Goal: Book appointment/travel/reservation

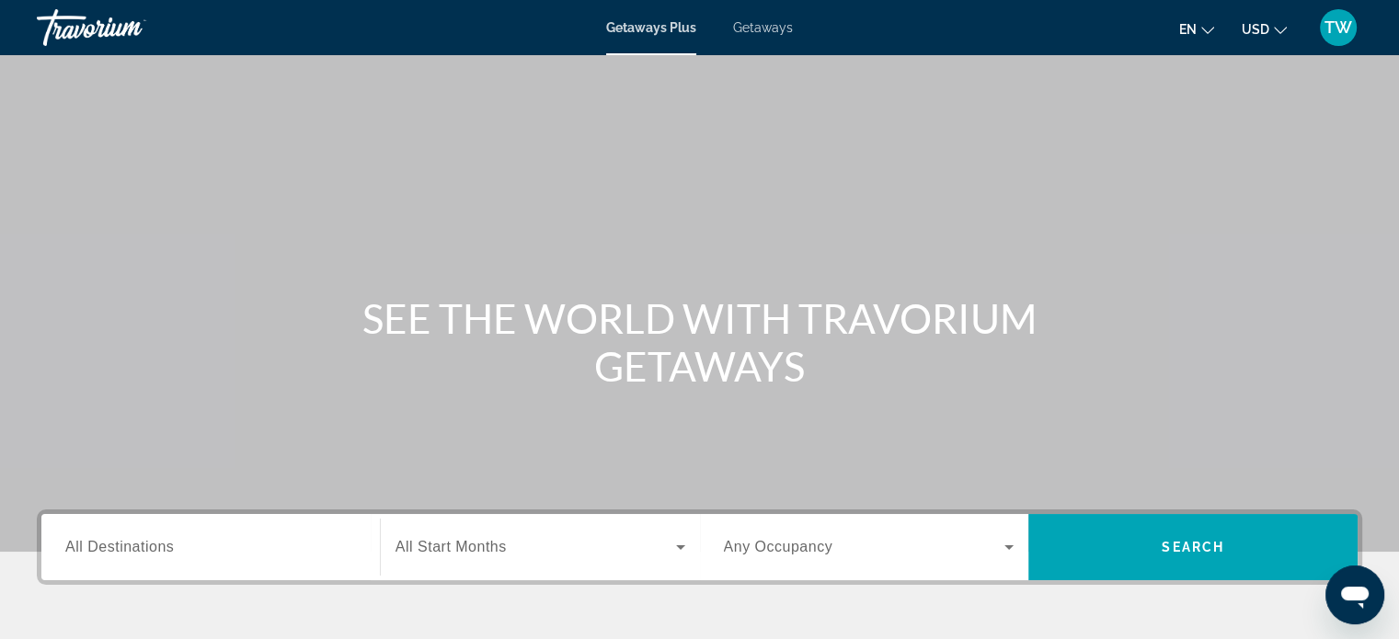
click at [272, 556] on input "Destination All Destinations" at bounding box center [210, 548] width 291 height 22
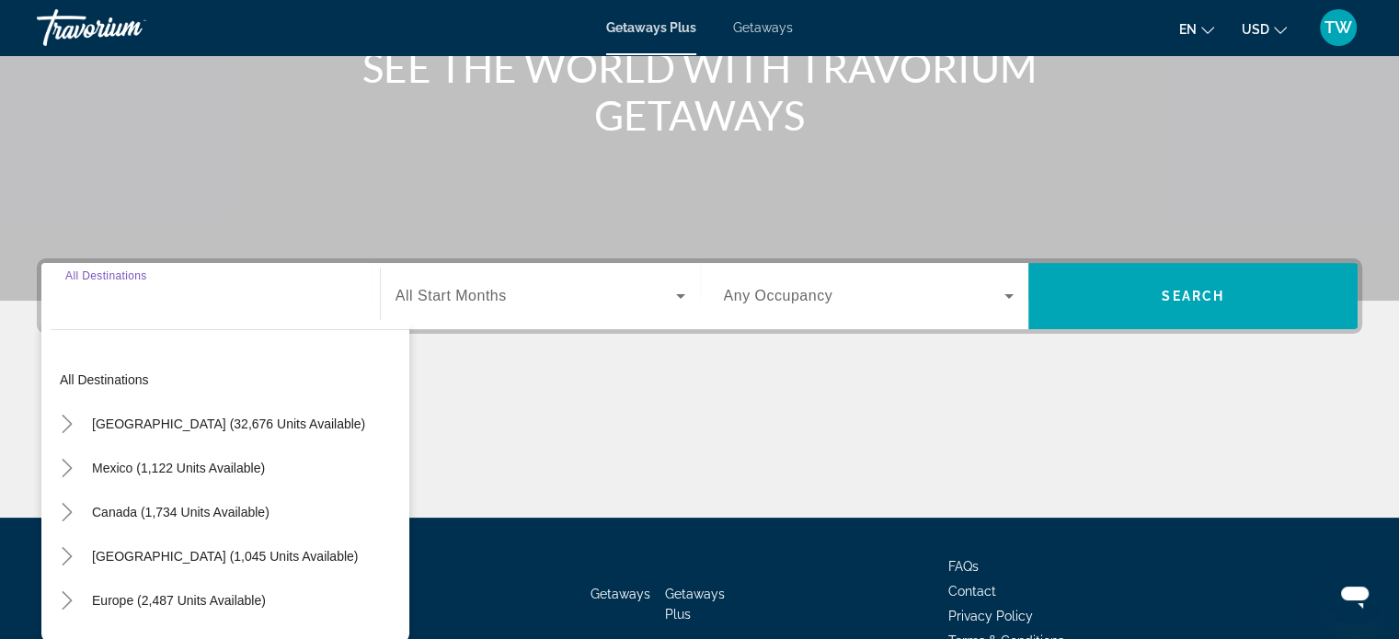
scroll to position [354, 0]
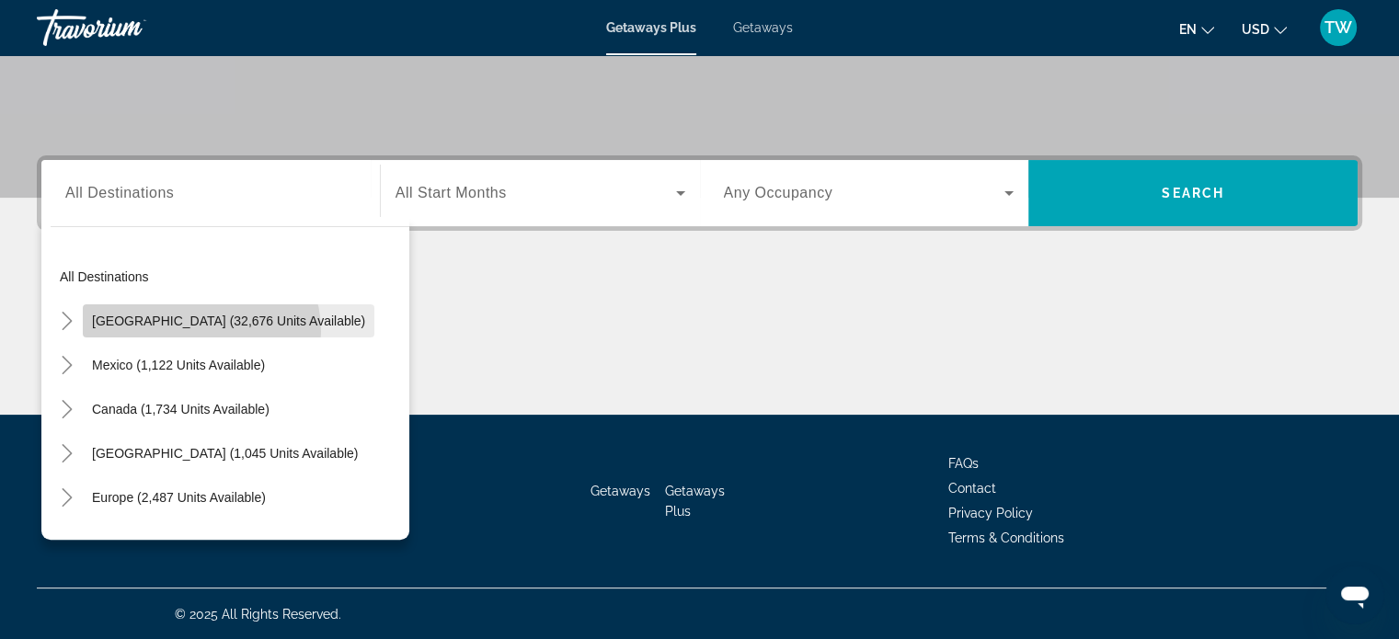
click at [197, 330] on span "Search widget" at bounding box center [229, 321] width 292 height 44
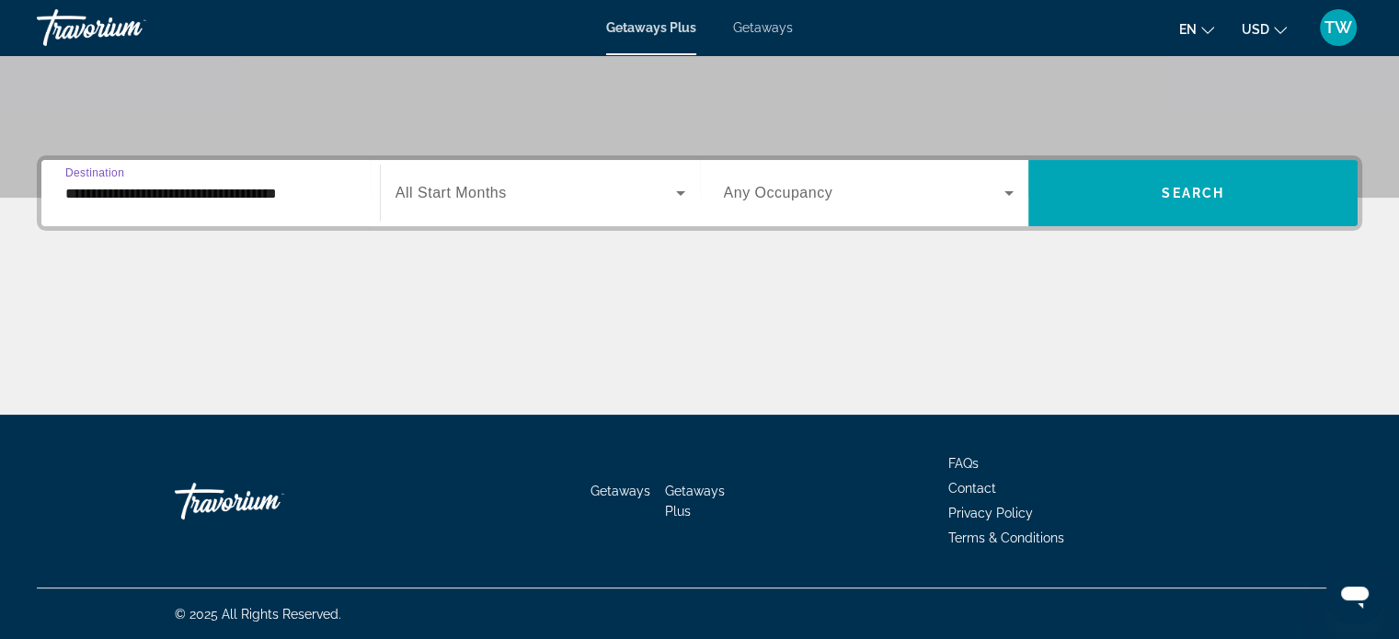
click at [279, 200] on input "**********" at bounding box center [210, 194] width 291 height 22
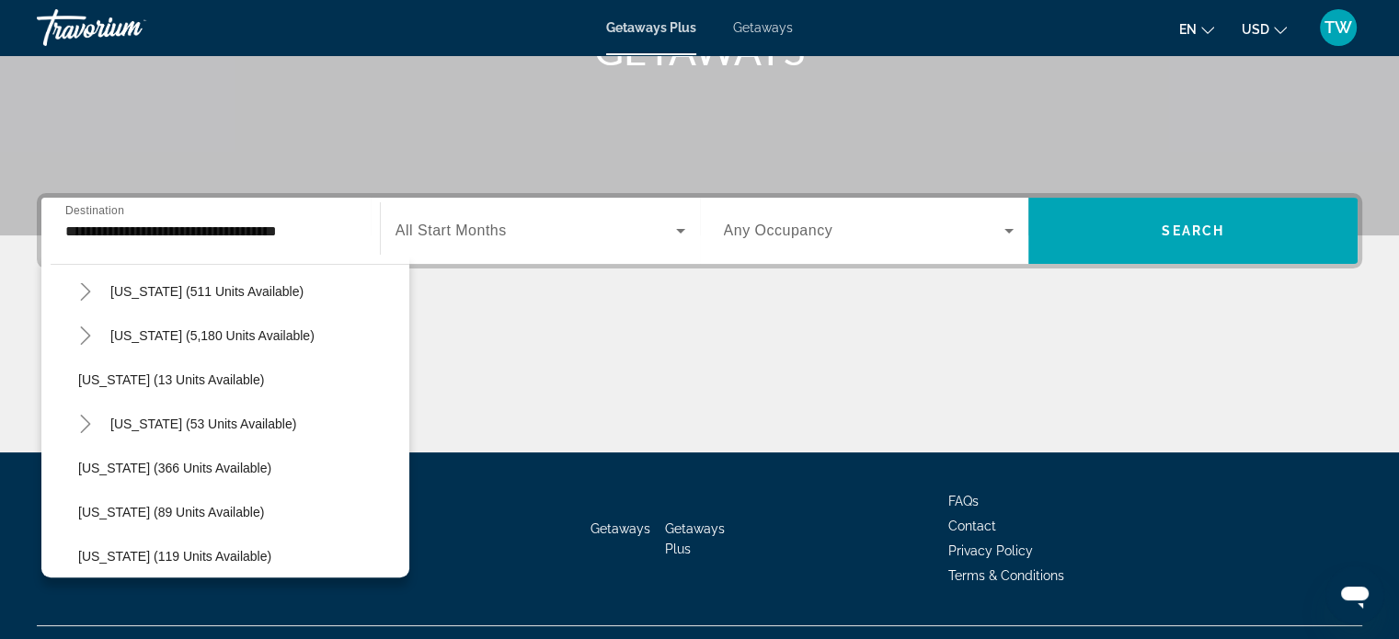
scroll to position [258, 0]
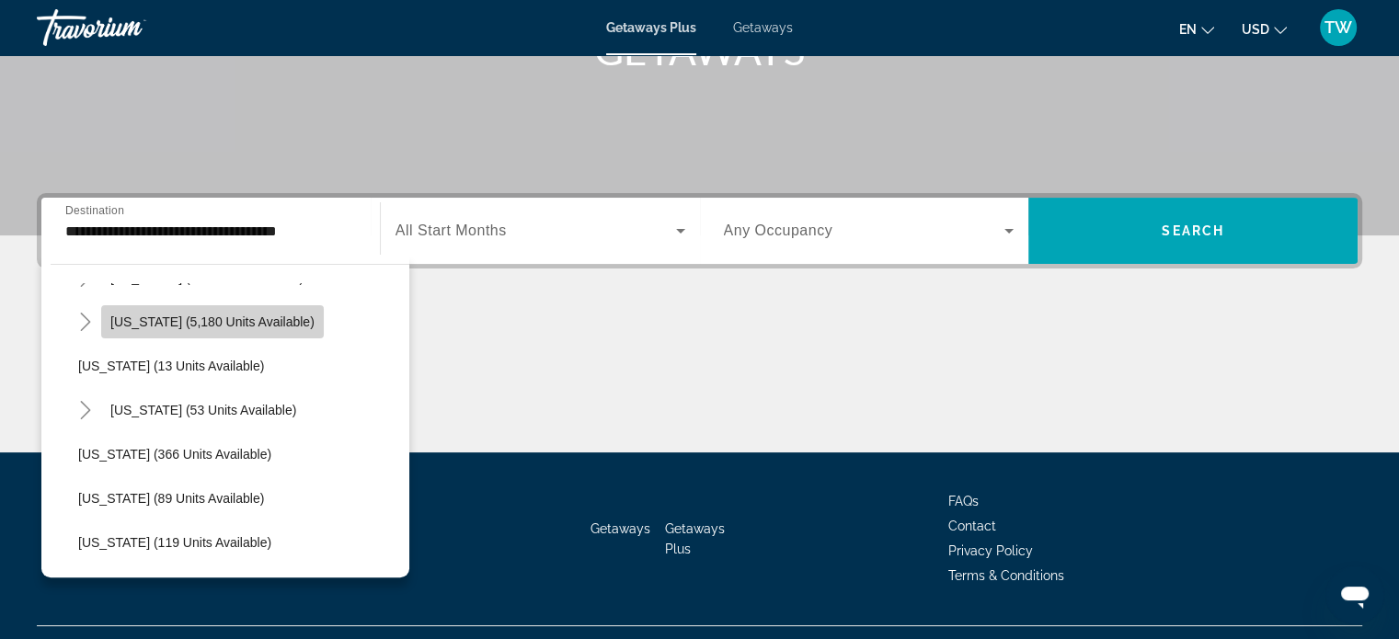
click at [228, 337] on span "Search widget" at bounding box center [212, 322] width 223 height 44
type input "**********"
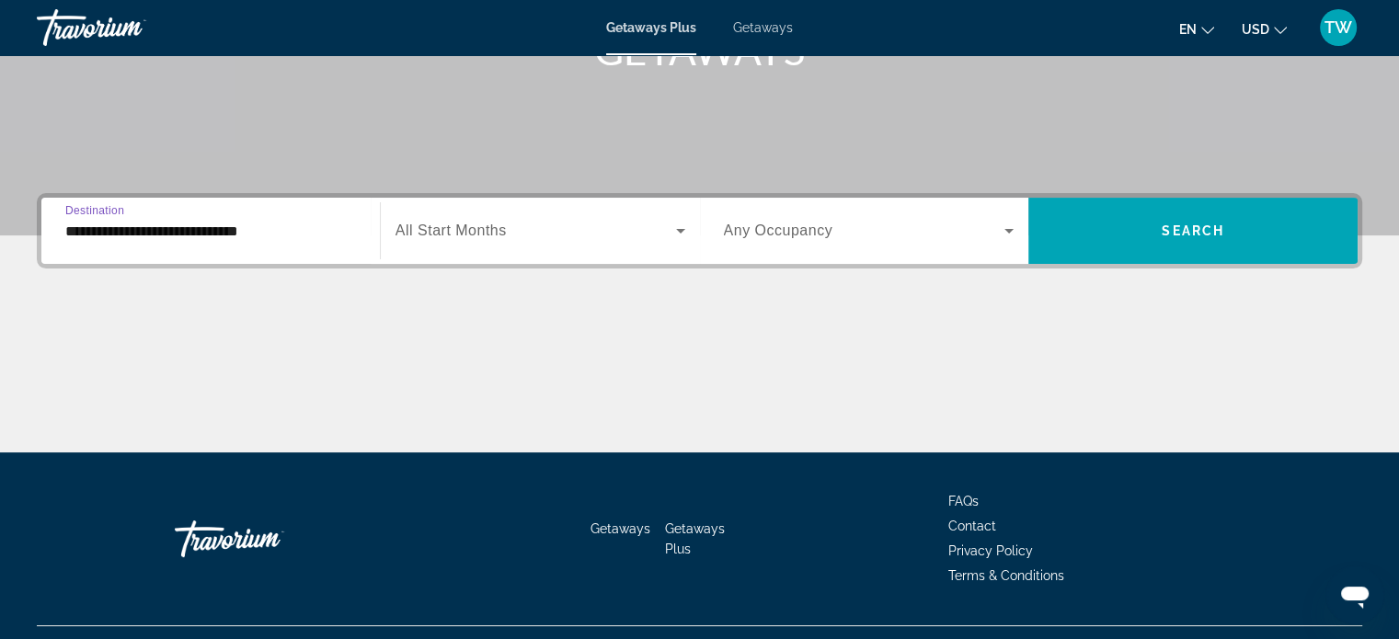
scroll to position [354, 0]
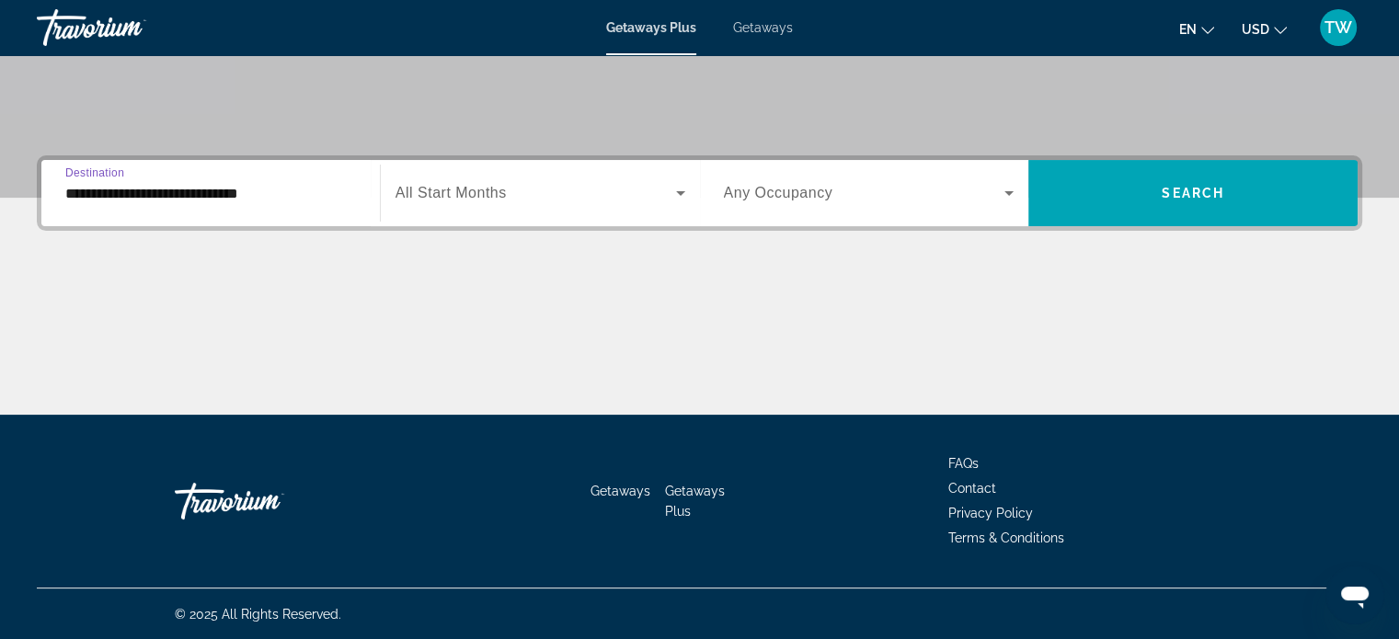
click at [228, 337] on div "Main content" at bounding box center [700, 346] width 1326 height 138
click at [568, 185] on span "Search widget" at bounding box center [536, 193] width 281 height 22
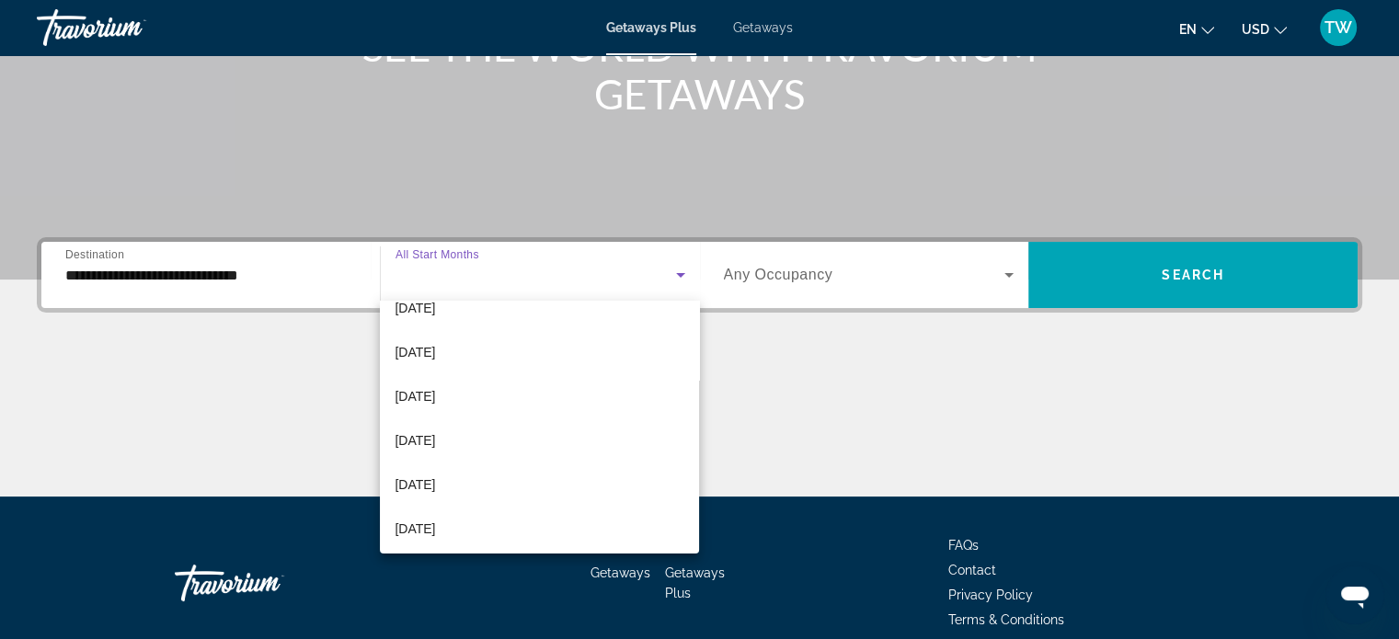
scroll to position [156, 0]
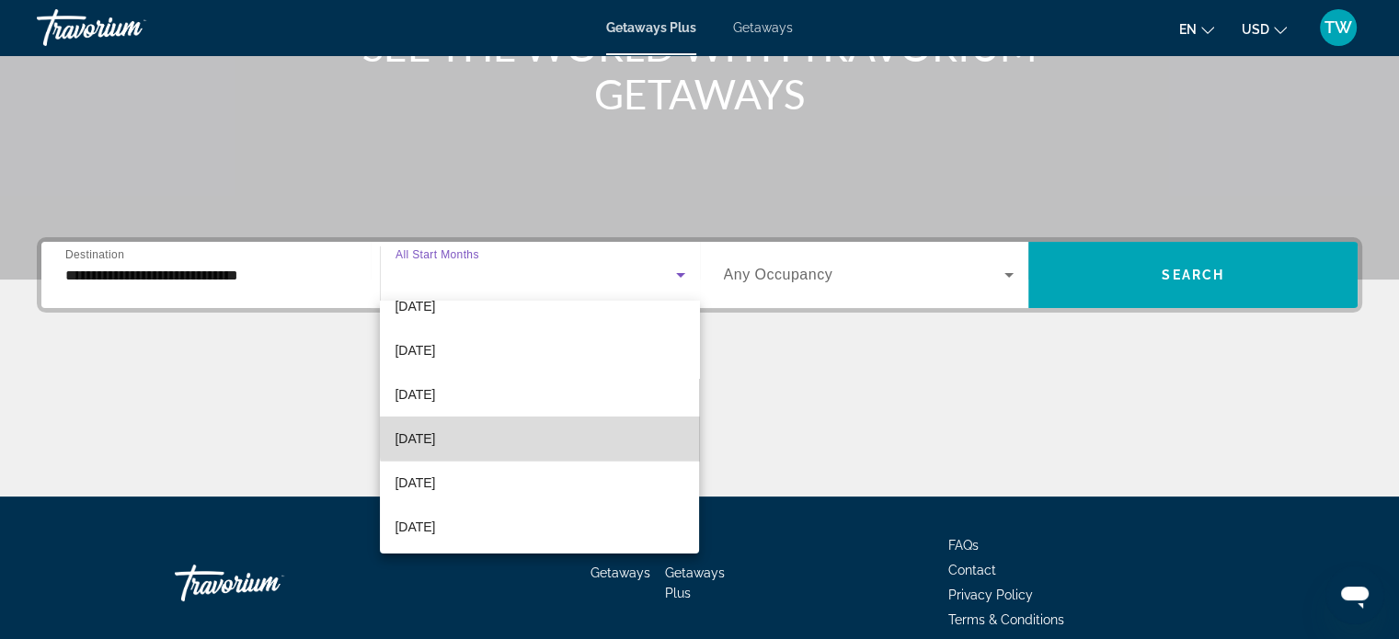
click at [576, 437] on mat-option "[DATE]" at bounding box center [539, 439] width 319 height 44
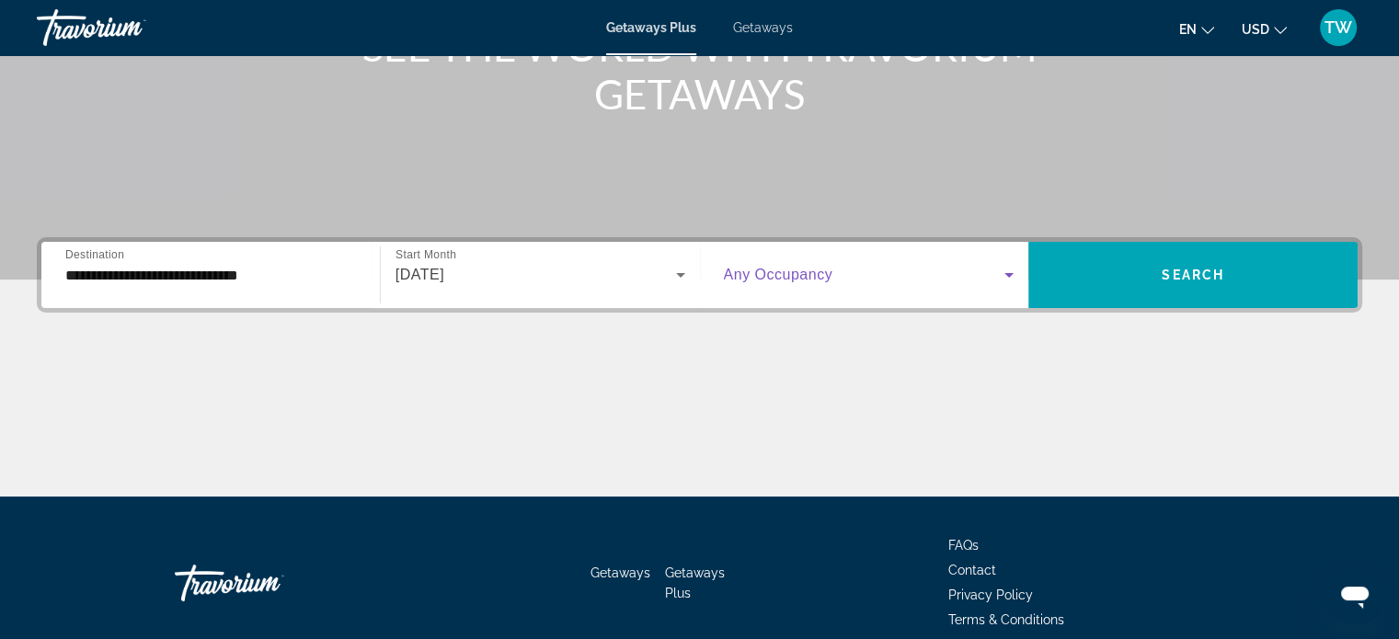
click at [966, 273] on span "Search widget" at bounding box center [865, 275] width 282 height 22
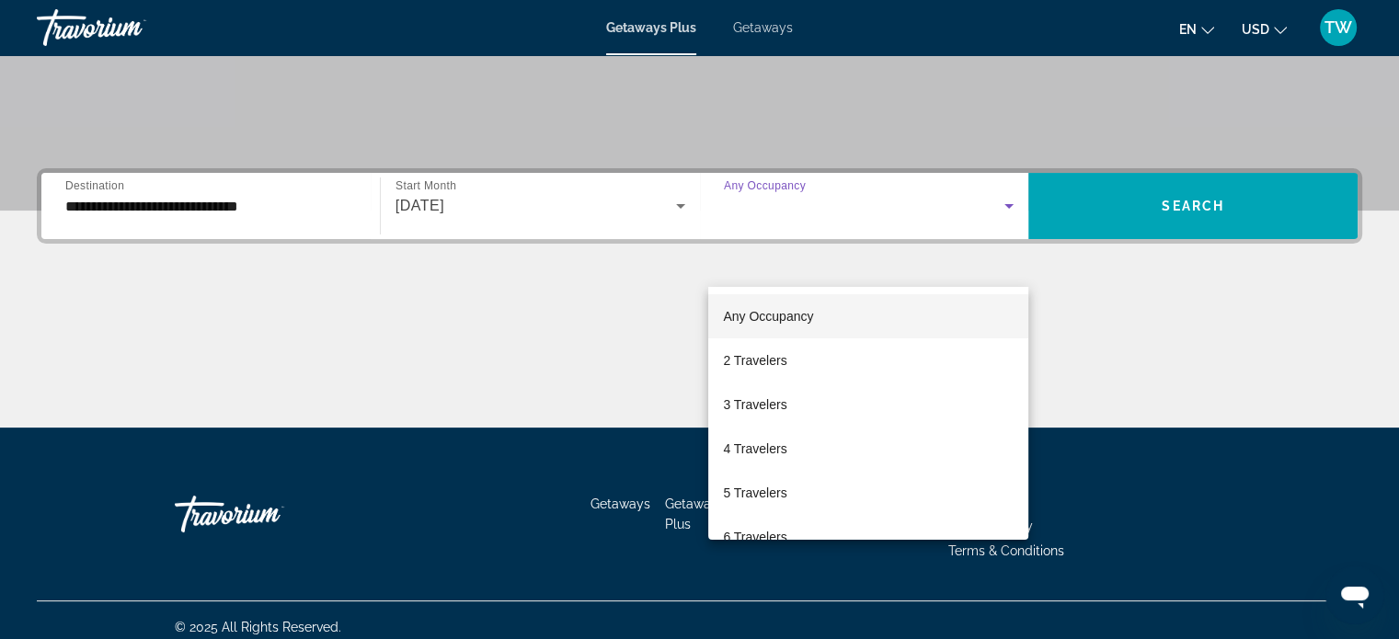
scroll to position [354, 0]
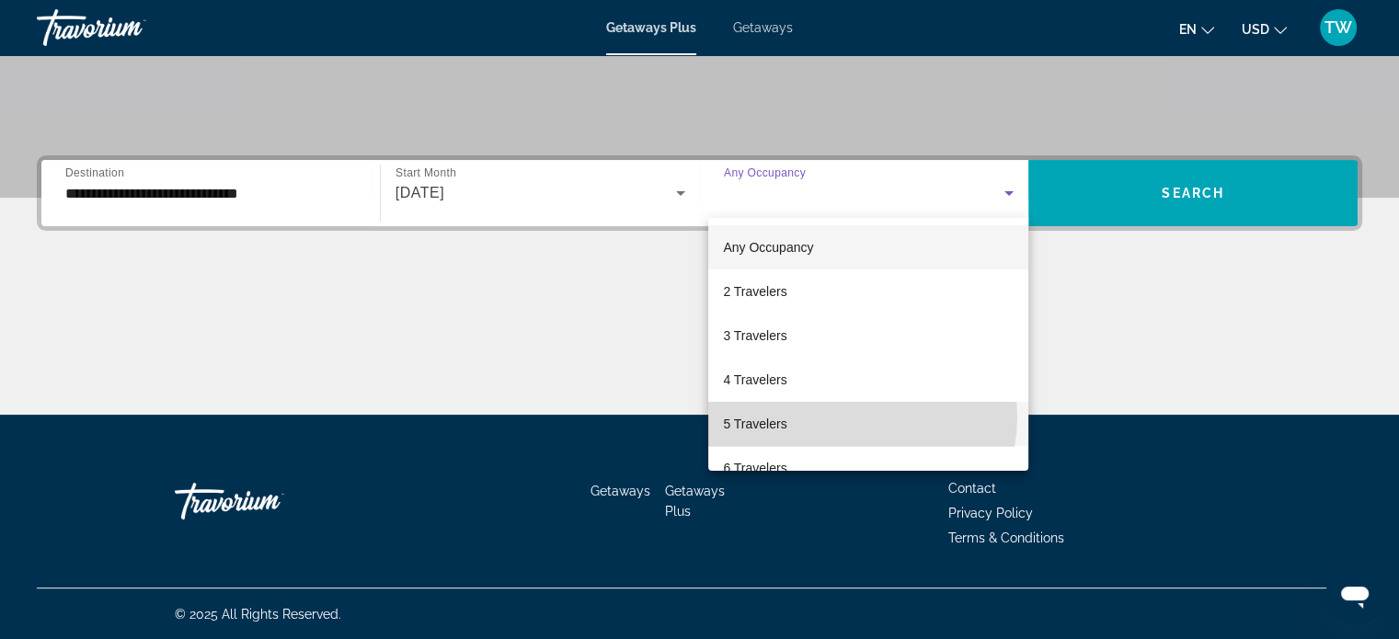
click at [850, 417] on mat-option "5 Travelers" at bounding box center [868, 424] width 320 height 44
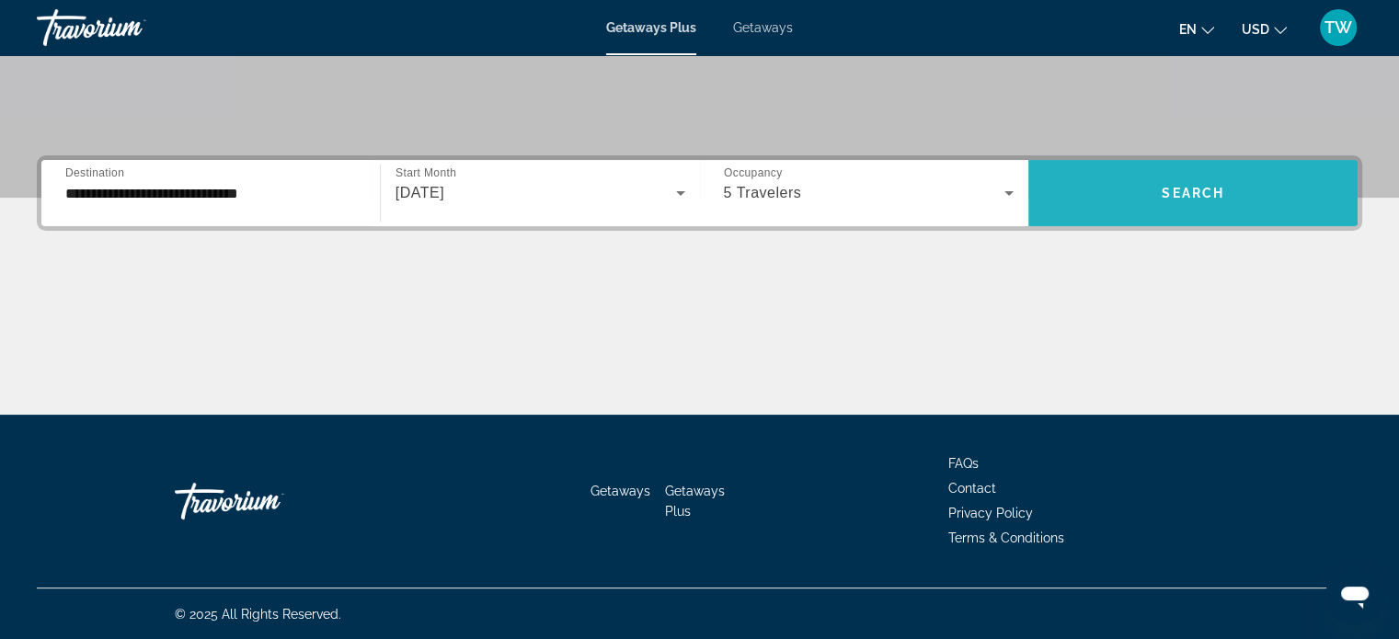
click at [1192, 175] on span "Search widget" at bounding box center [1193, 193] width 329 height 44
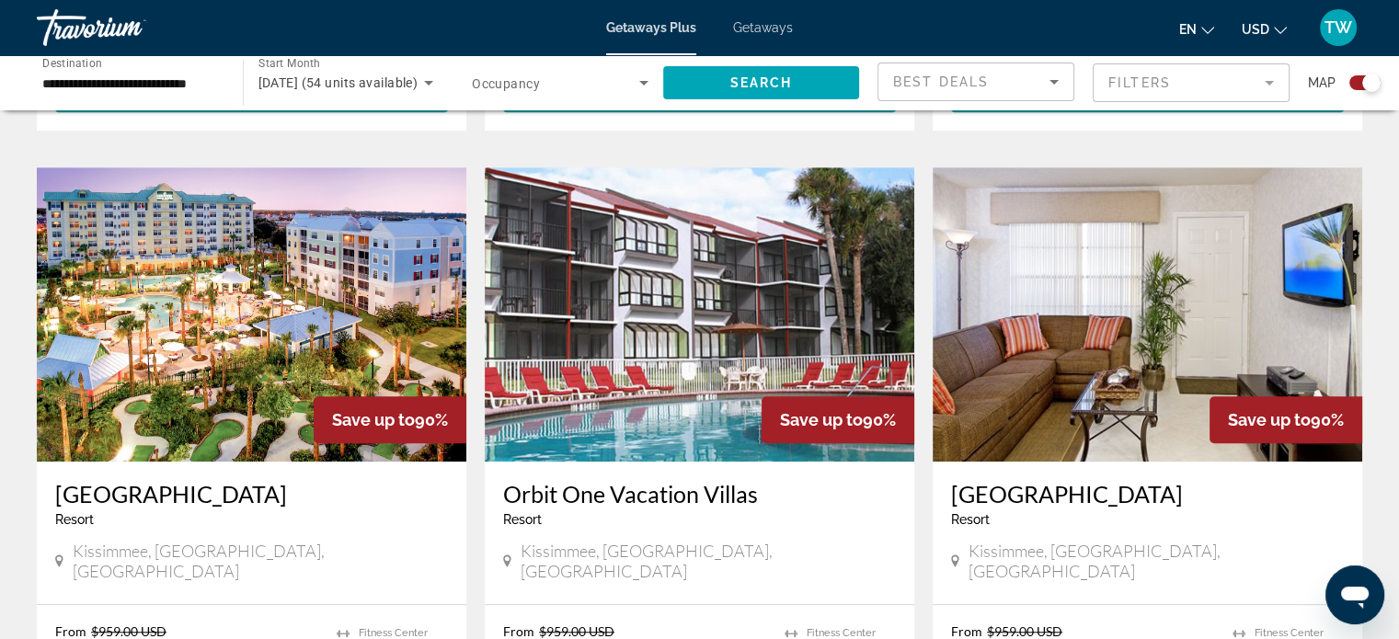
scroll to position [1249, 0]
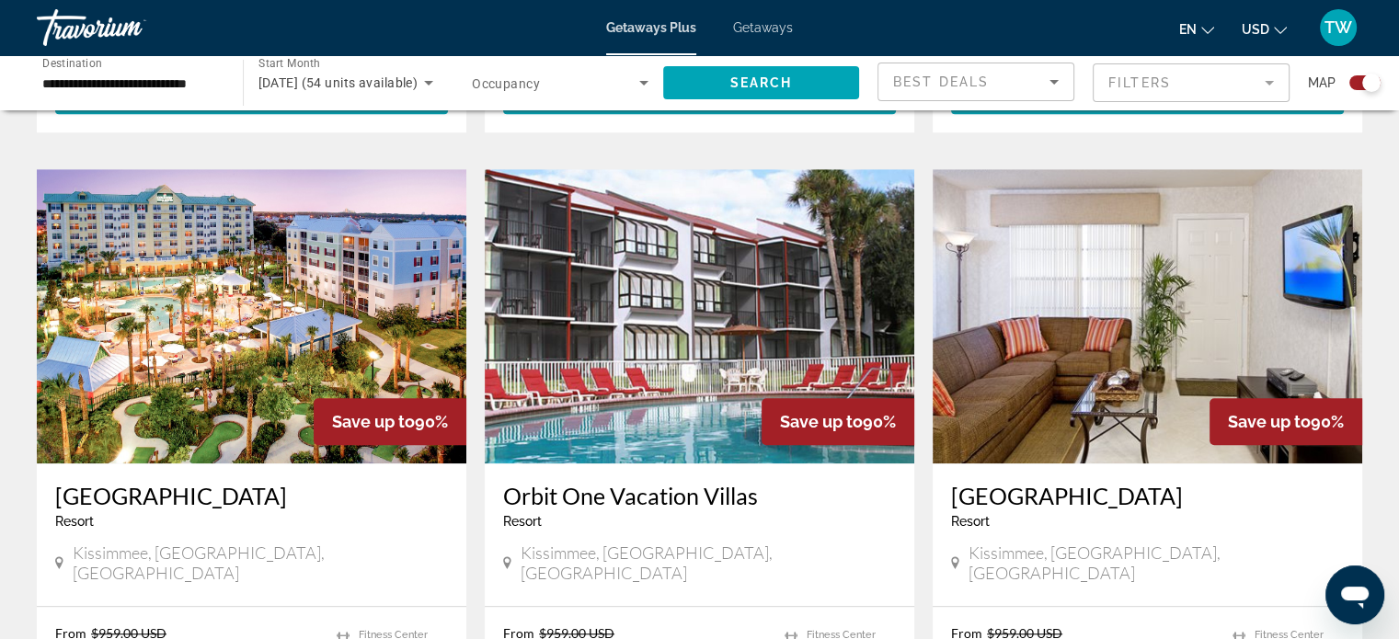
click at [268, 205] on img "Main content" at bounding box center [252, 316] width 430 height 294
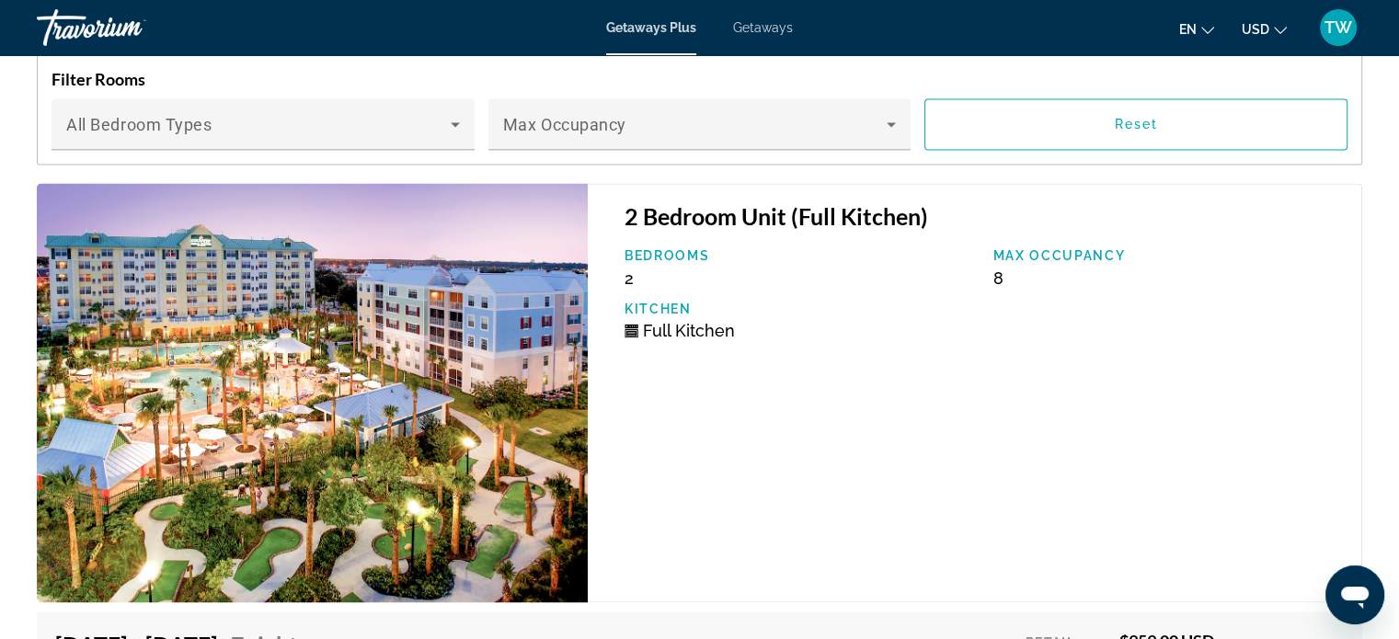
scroll to position [3046, 0]
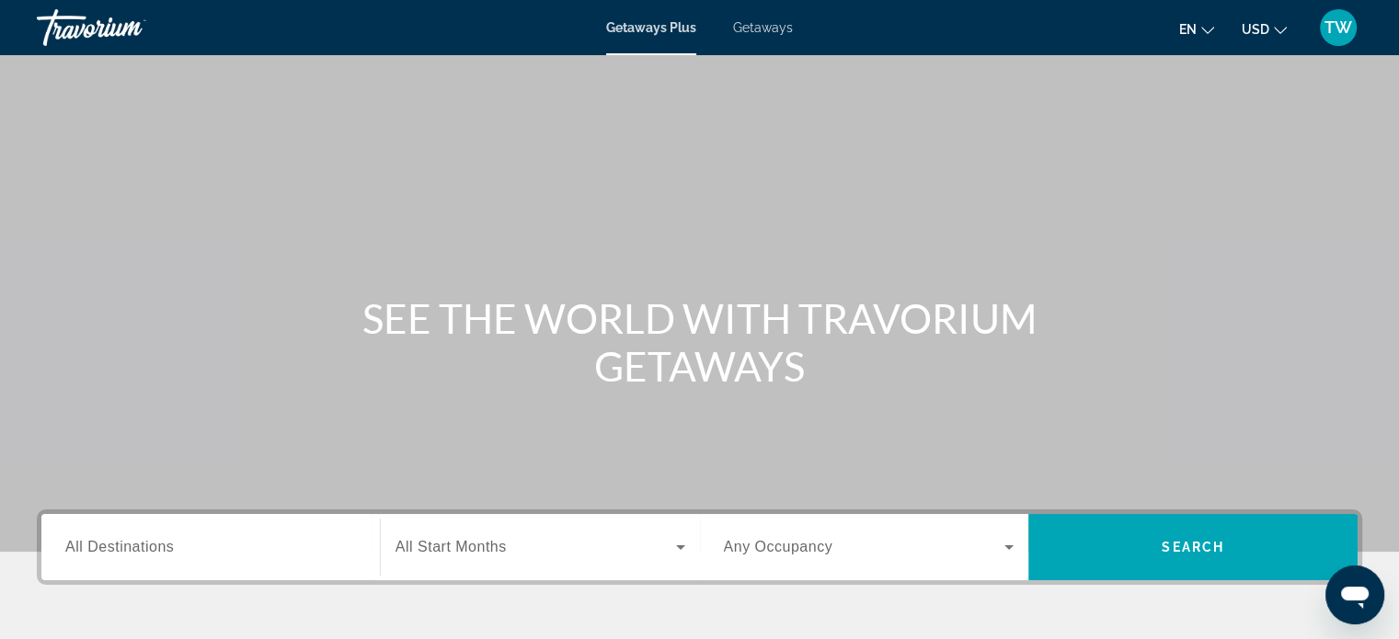
click at [178, 558] on div "Search widget" at bounding box center [210, 548] width 291 height 52
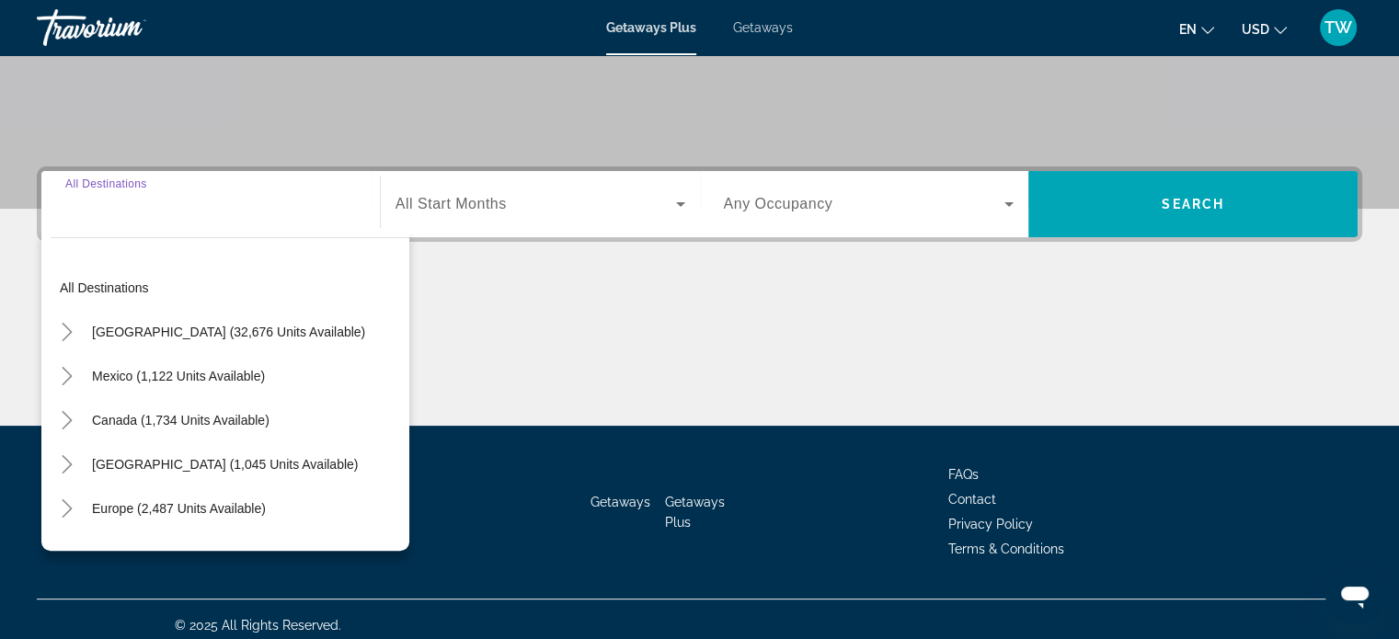
scroll to position [354, 0]
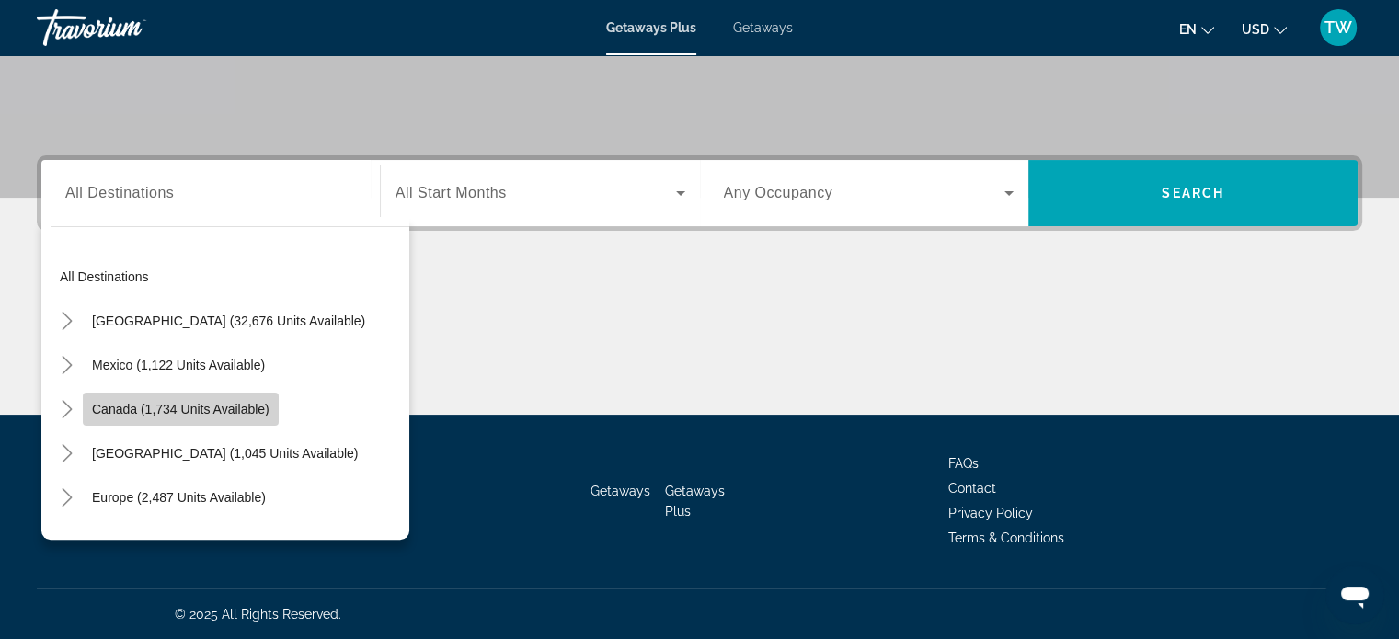
click at [220, 428] on span "Search widget" at bounding box center [181, 409] width 196 height 44
type input "**********"
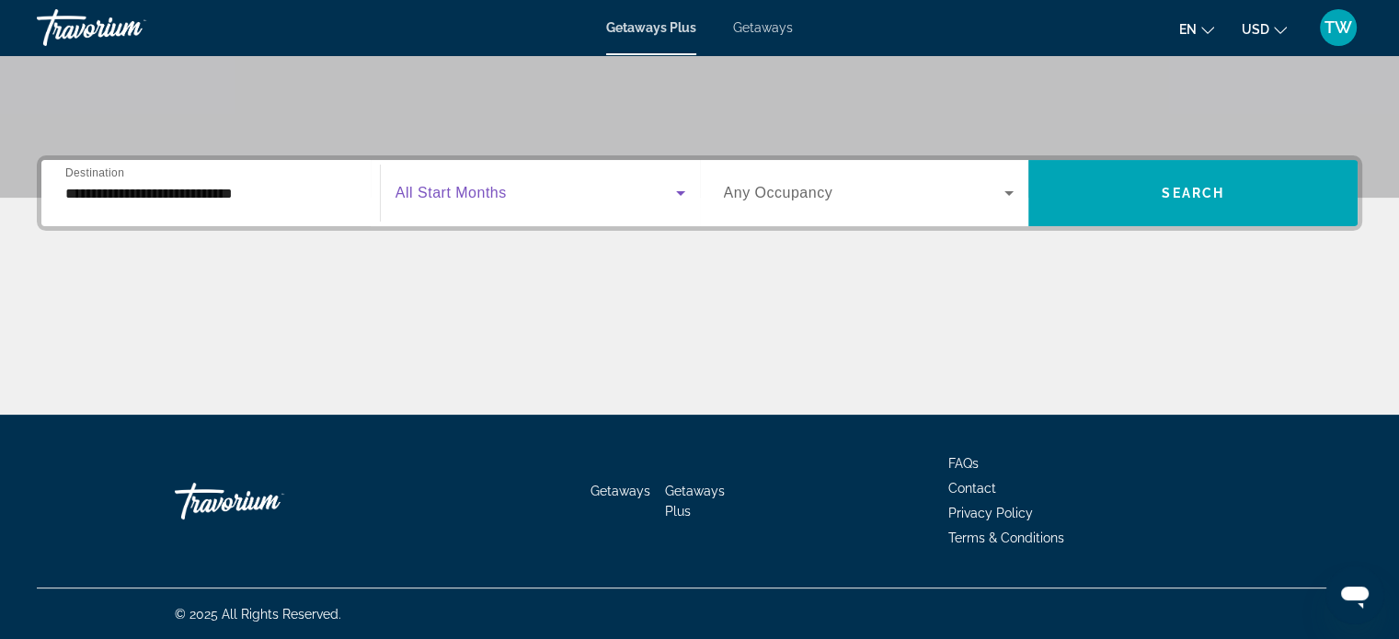
click at [635, 184] on span "Search widget" at bounding box center [536, 193] width 281 height 22
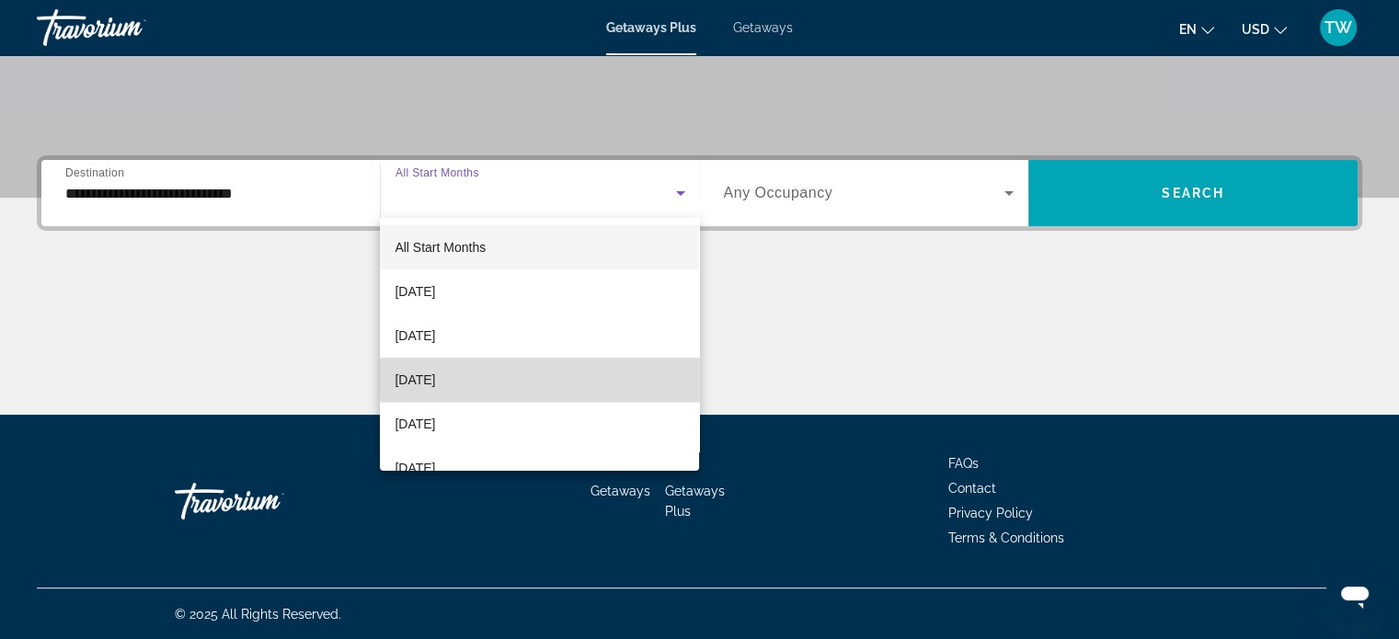
click at [610, 363] on mat-option "[DATE]" at bounding box center [539, 380] width 319 height 44
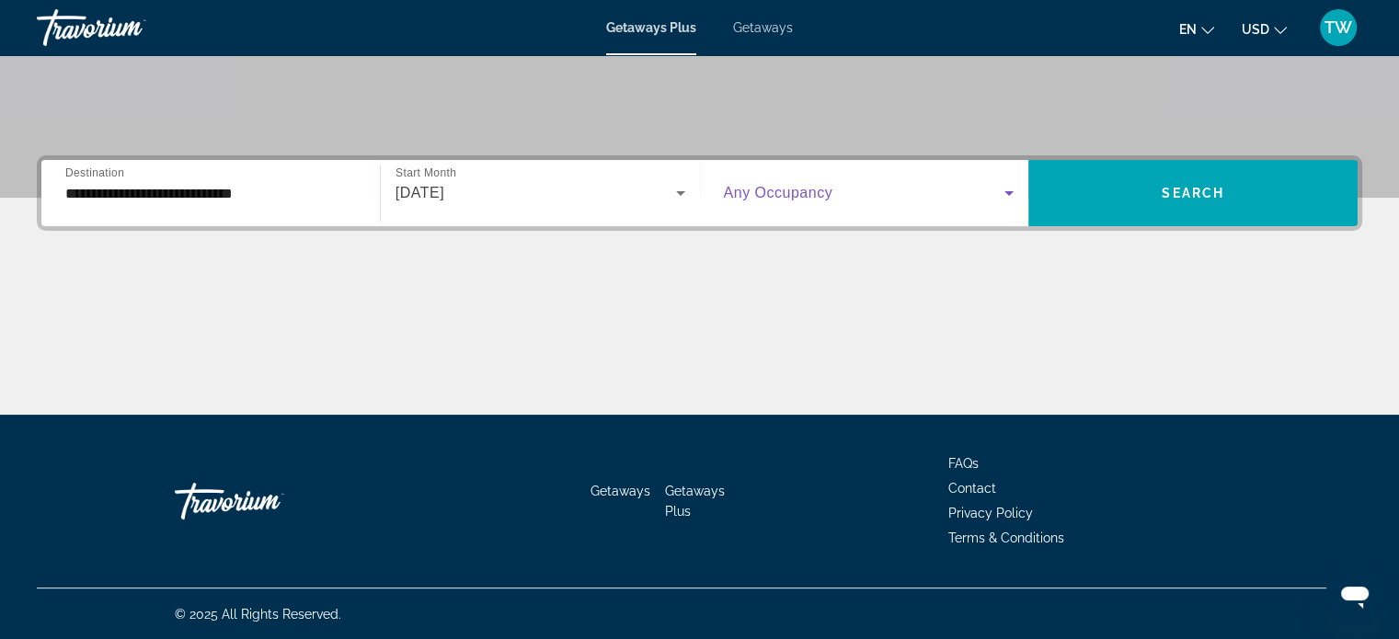
click at [890, 186] on span "Search widget" at bounding box center [865, 193] width 282 height 22
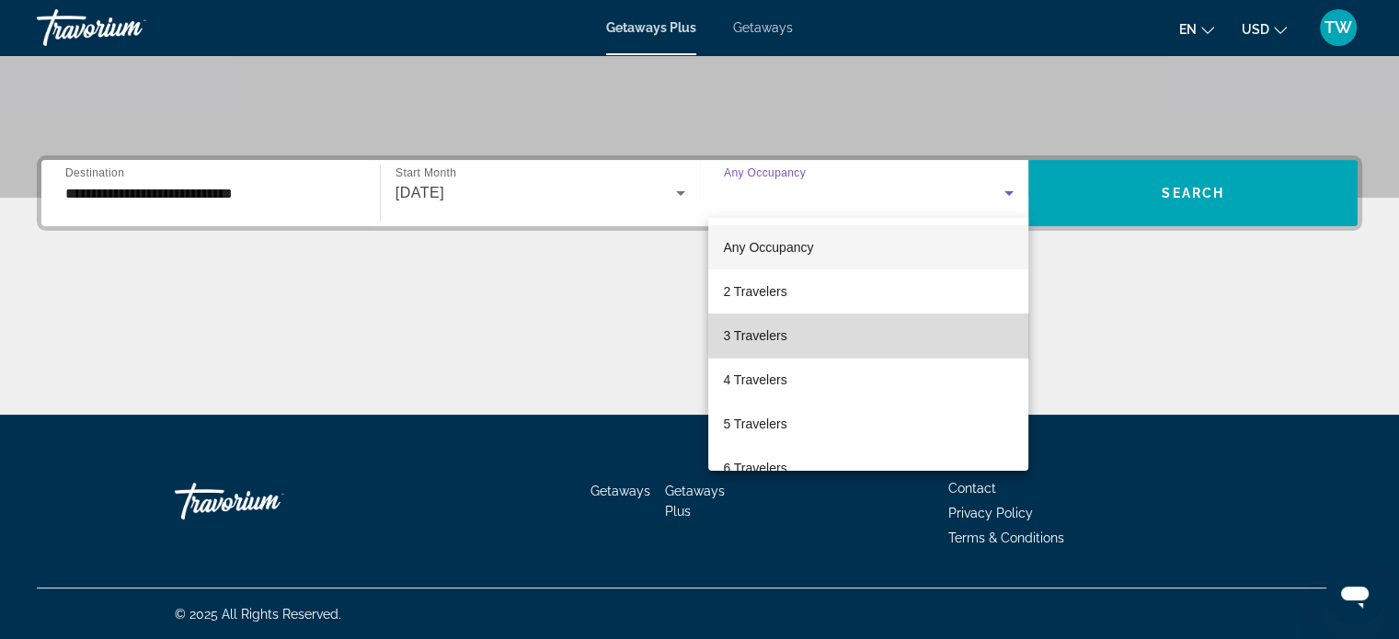
click at [894, 330] on mat-option "3 Travelers" at bounding box center [868, 336] width 320 height 44
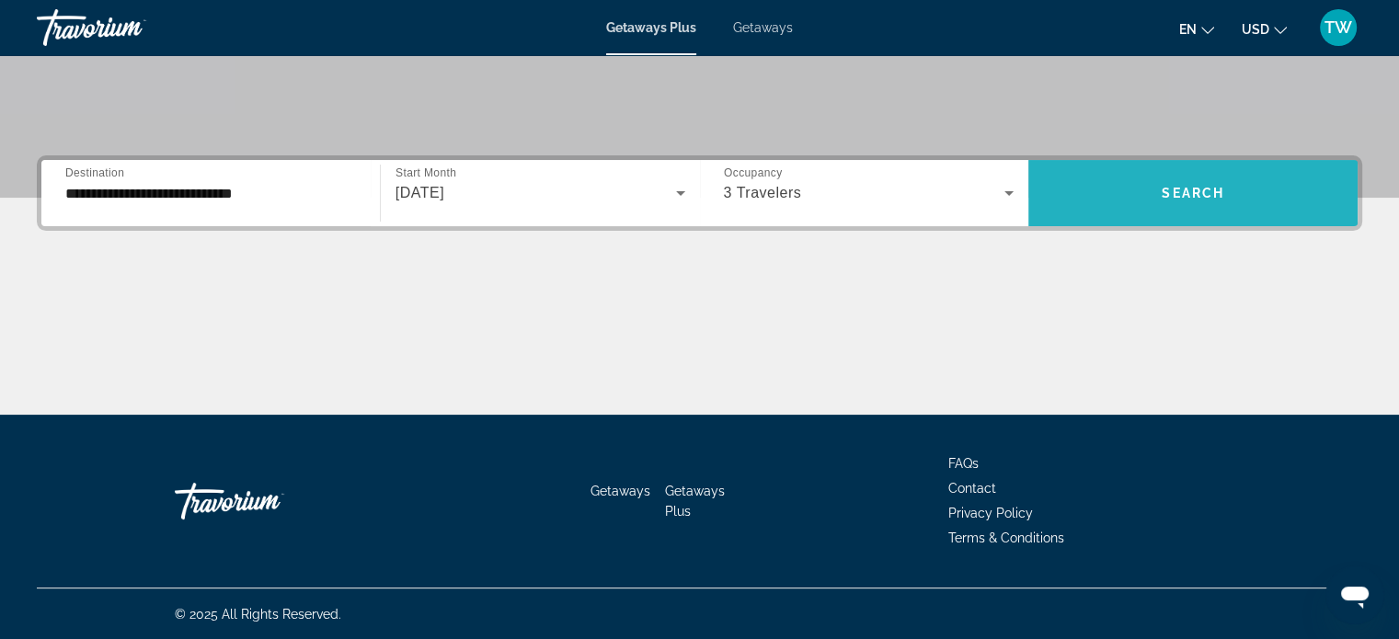
click at [1153, 185] on span "Search widget" at bounding box center [1193, 193] width 329 height 44
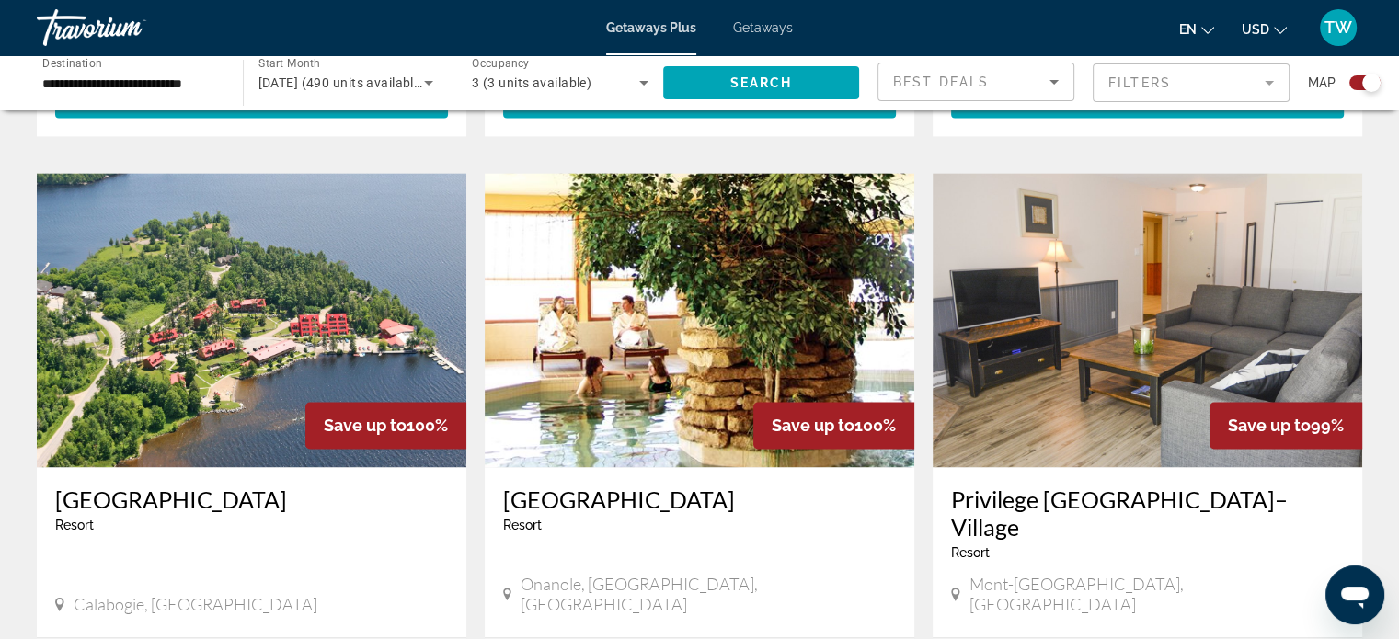
scroll to position [2514, 0]
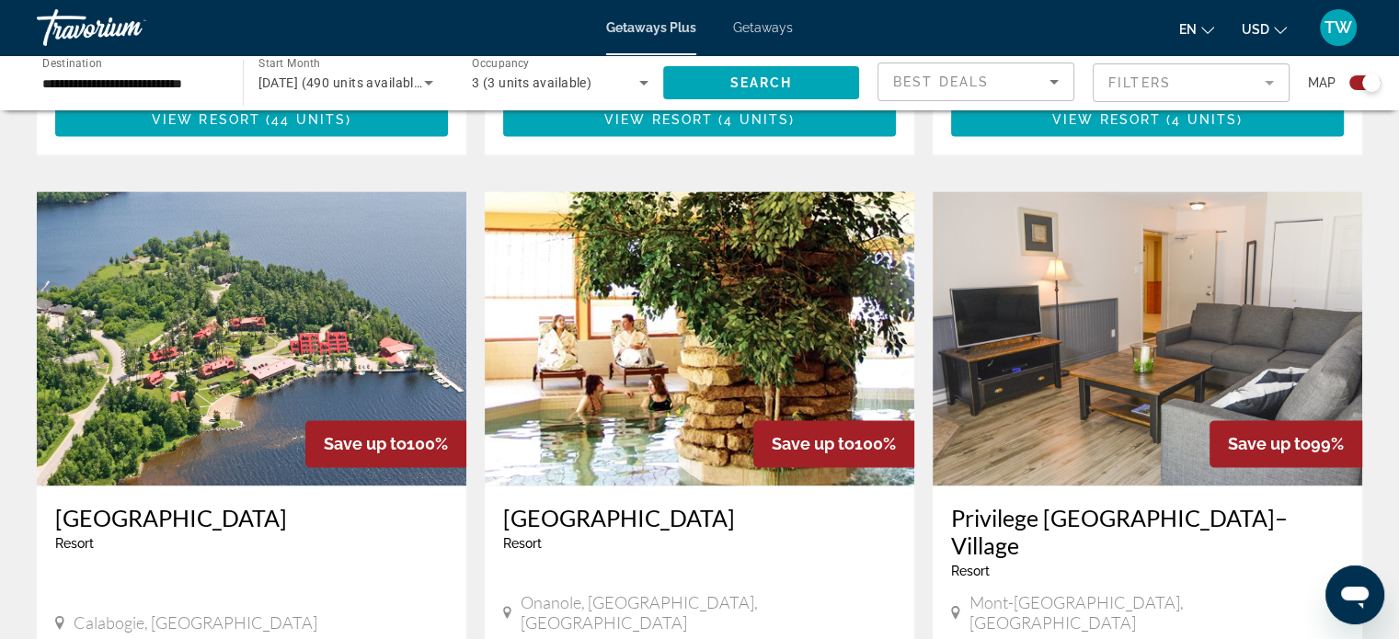
click at [368, 317] on img "Main content" at bounding box center [252, 338] width 430 height 294
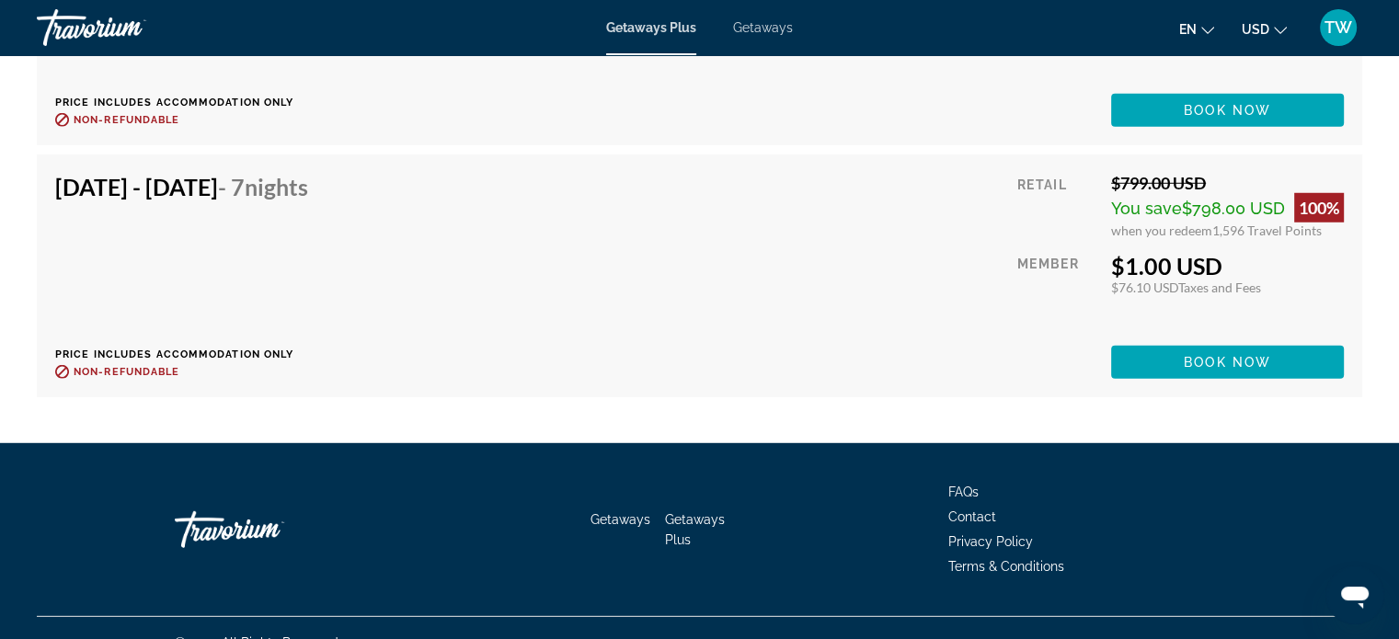
scroll to position [5219, 0]
